Goal: Navigation & Orientation: Find specific page/section

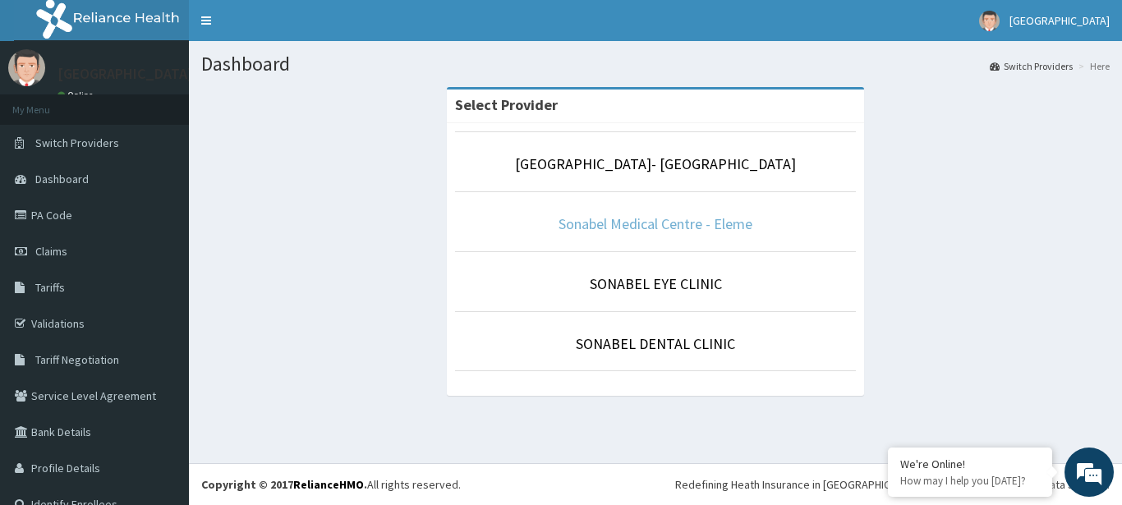
click at [655, 221] on link "Sonabel Medical Centre - Eleme" at bounding box center [655, 223] width 194 height 19
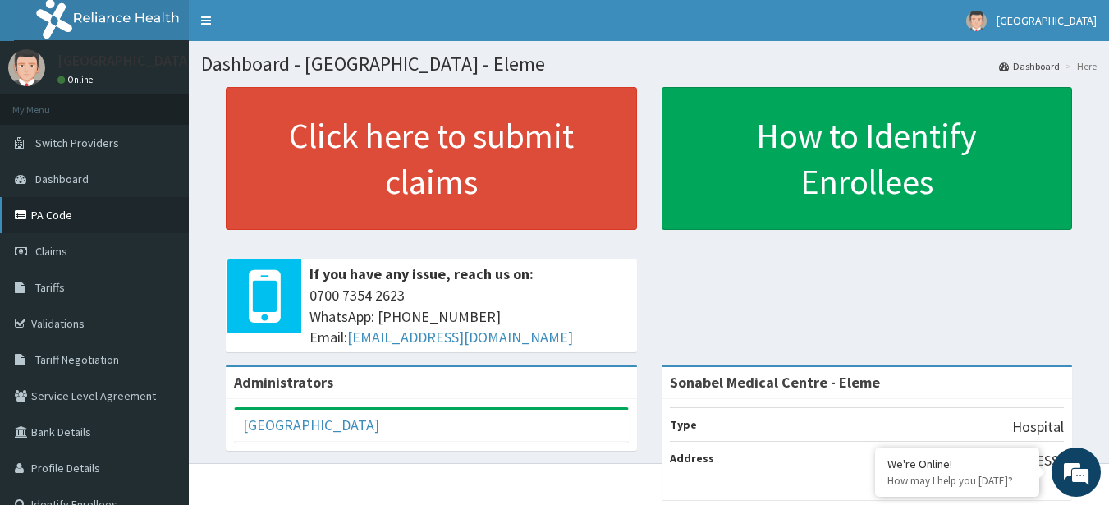
click at [91, 220] on link "PA Code" at bounding box center [94, 215] width 189 height 36
